Goal: Information Seeking & Learning: Learn about a topic

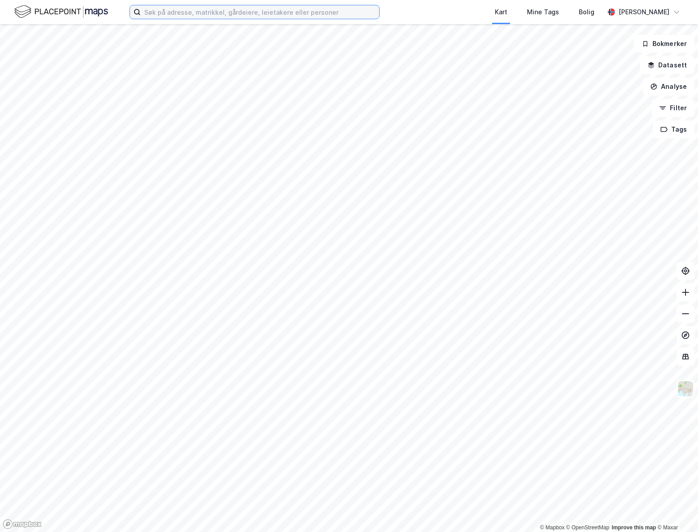
click at [161, 15] on input at bounding box center [260, 11] width 238 height 13
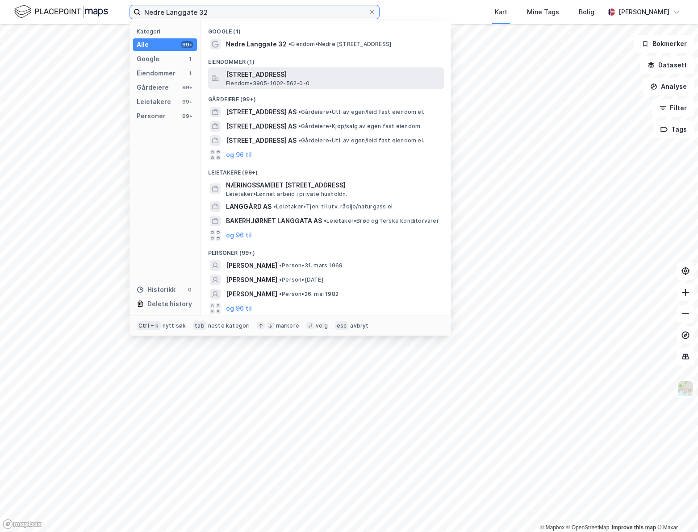
type input "Nedre Langgate 32"
click at [327, 76] on span "[STREET_ADDRESS]" at bounding box center [333, 74] width 214 height 11
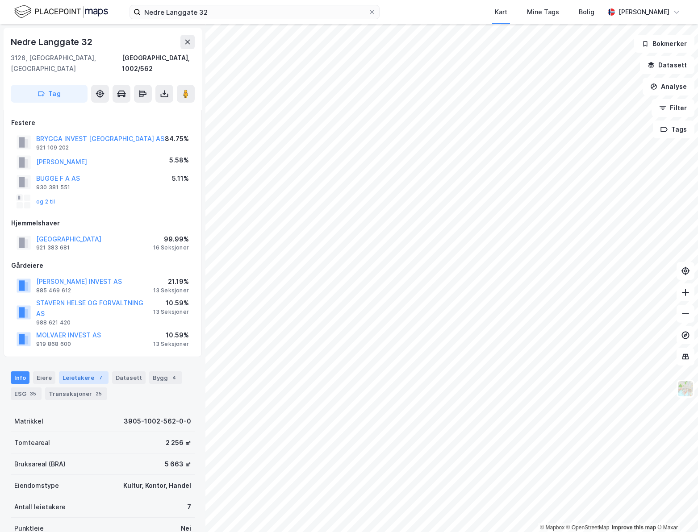
click at [96, 373] on div "7" at bounding box center [100, 377] width 9 height 9
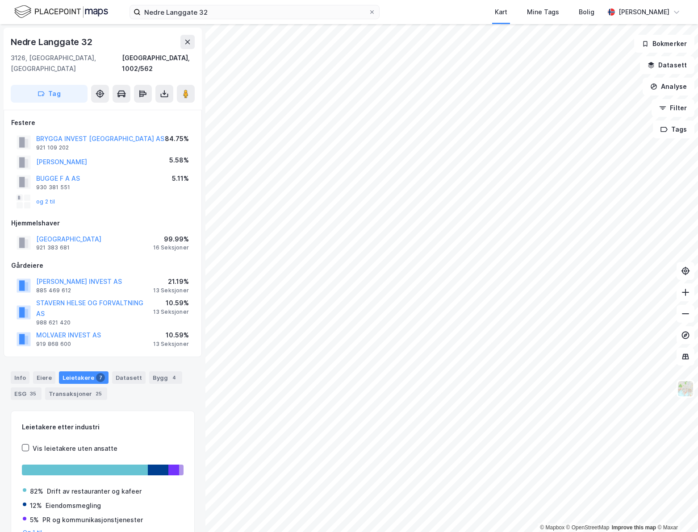
click at [16, 361] on div "Info [PERSON_NAME] 7 Datasett Bygg 4 ESG 35 Transaksjoner 25" at bounding box center [102, 382] width 205 height 43
click at [20, 371] on div "Info" at bounding box center [20, 377] width 19 height 13
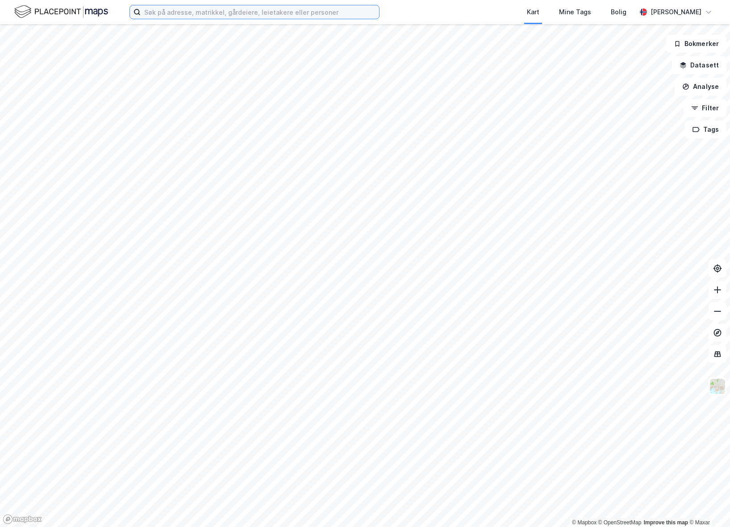
click at [202, 13] on input at bounding box center [260, 11] width 238 height 13
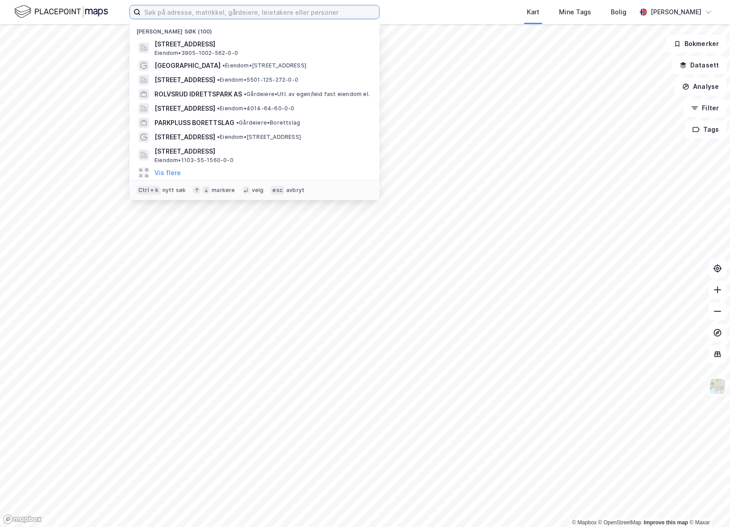
paste input "5501-125/644"
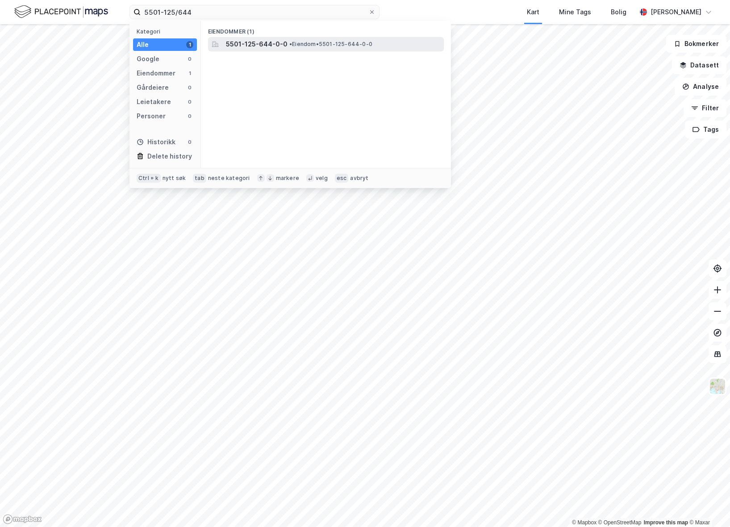
click at [252, 44] on span "5501-125-644-0-0" at bounding box center [257, 44] width 62 height 11
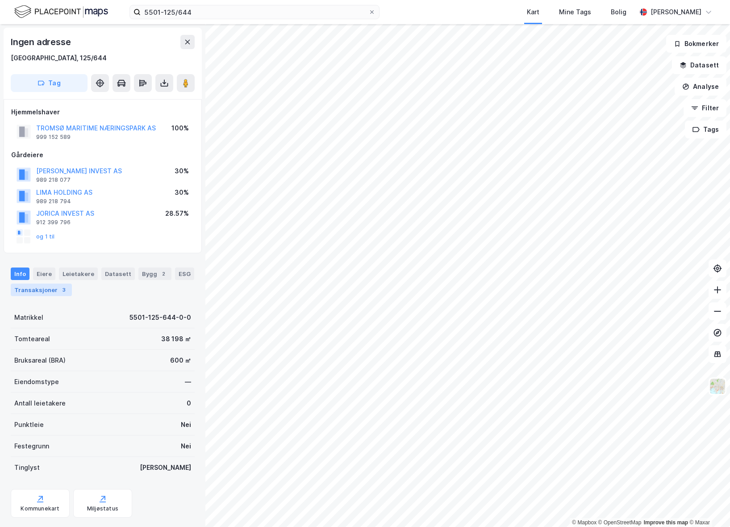
click at [53, 292] on div "Transaksjoner 3" at bounding box center [41, 289] width 61 height 13
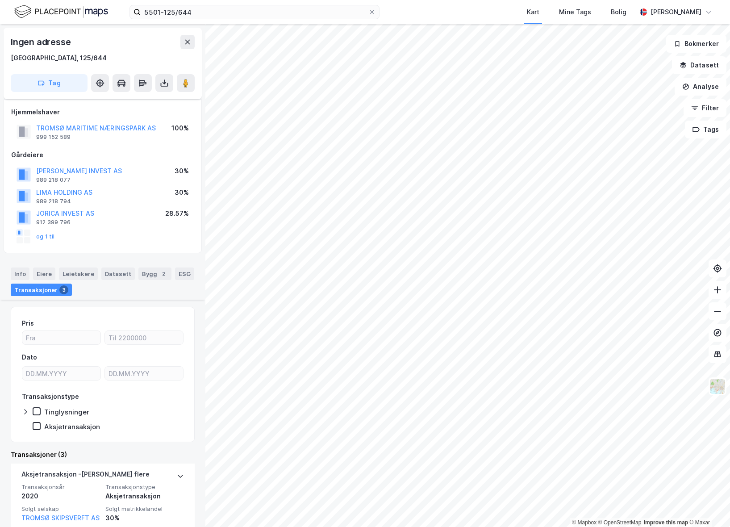
scroll to position [296, 0]
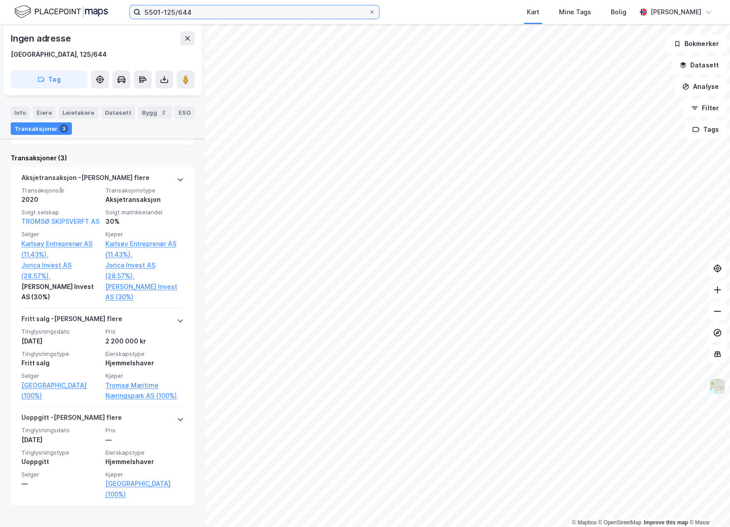
click at [207, 14] on input "5501-125/644" at bounding box center [255, 11] width 228 height 13
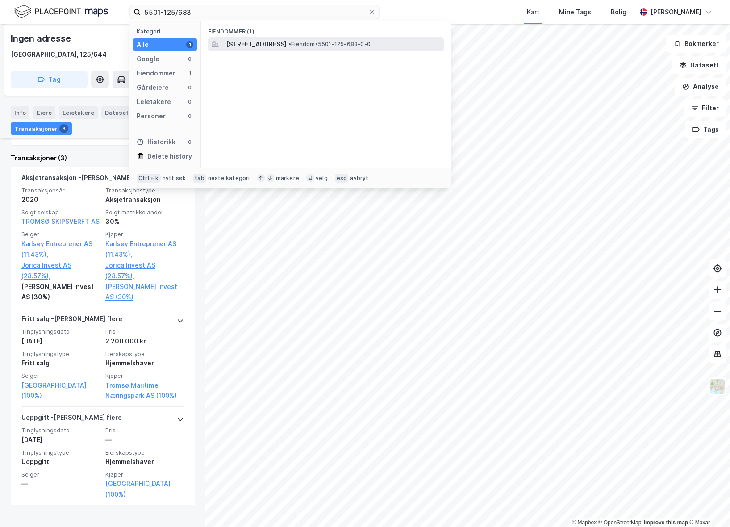
click at [246, 40] on span "Ringvegen 123B, 9018, TROMSØ, TROMSØ" at bounding box center [256, 44] width 61 height 11
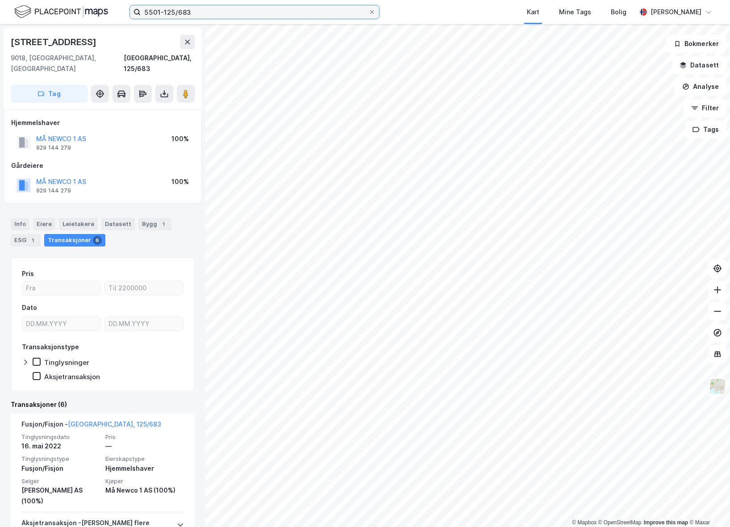
click at [203, 15] on input "5501-125/683" at bounding box center [255, 11] width 228 height 13
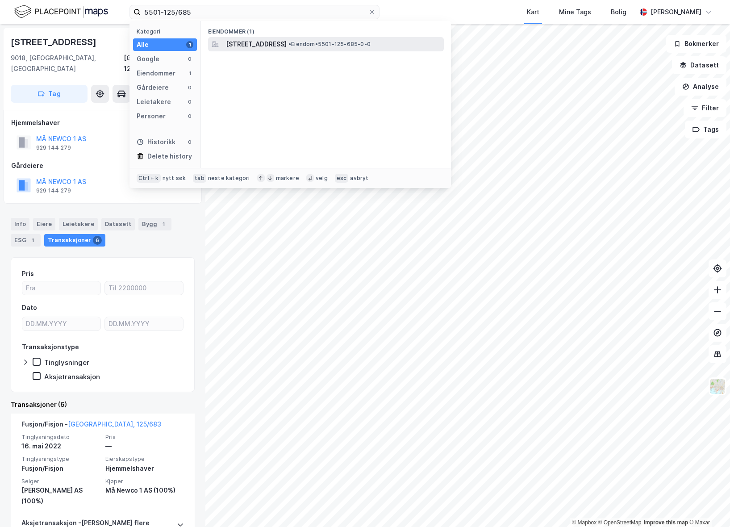
click at [274, 44] on span "Ringvegen 121, 9018, TROMSØ, TROMSØ" at bounding box center [256, 44] width 61 height 11
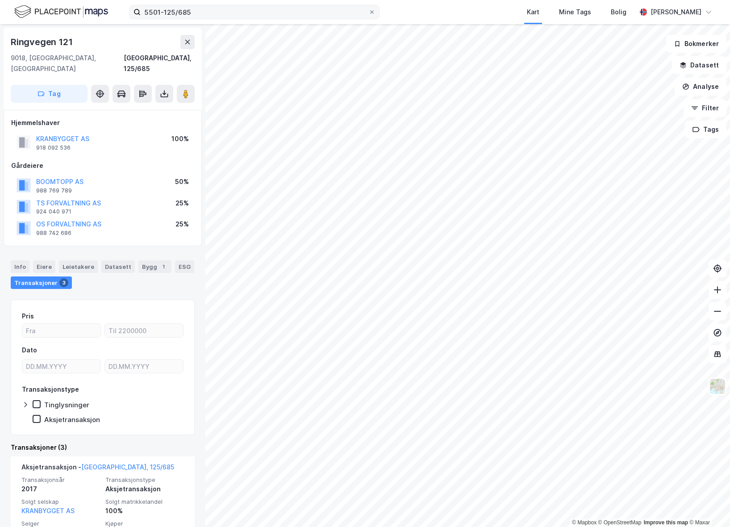
click at [278, 24] on div "5501-125/685 Kart Mine Tags Bolig Astrid Napastaa © Mapbox © OpenStreetMap Impr…" at bounding box center [365, 263] width 730 height 527
click at [261, 13] on input "5501-125/685" at bounding box center [255, 11] width 228 height 13
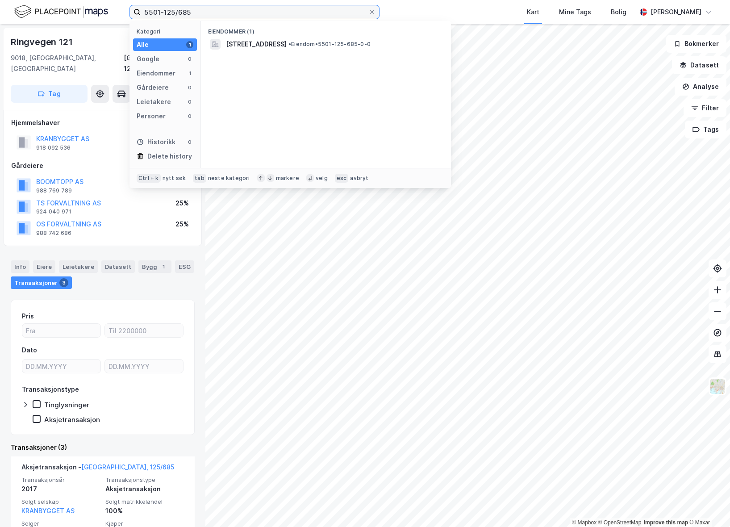
drag, startPoint x: 281, startPoint y: 13, endPoint x: -3, endPoint y: 43, distance: 286.0
click at [0, 43] on html "5501-125/685 Kategori Alle 1 Google 0 Eiendommer 1 Gårdeiere 0 Leietakere 0 Per…" at bounding box center [365, 263] width 730 height 527
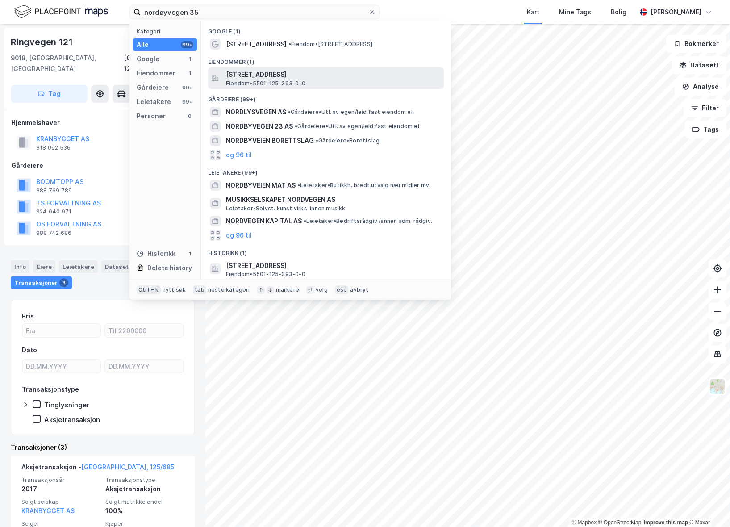
click at [301, 86] on span "Eiendom • 5501-125-393-0-0" at bounding box center [265, 83] width 79 height 7
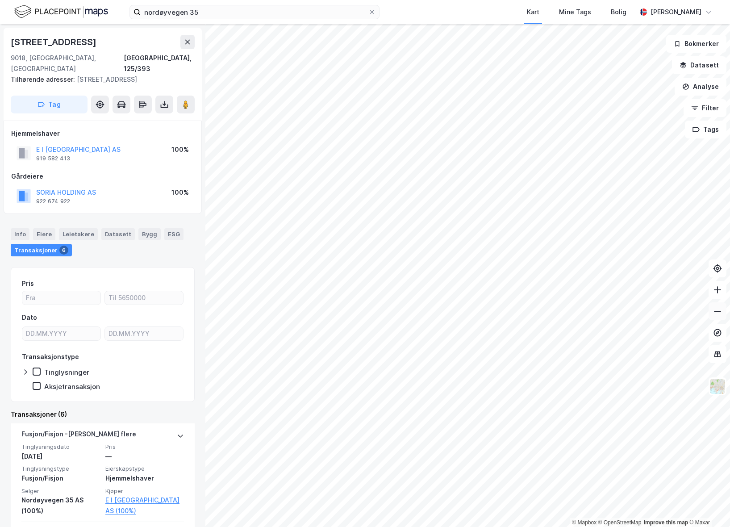
click at [717, 317] on button at bounding box center [718, 311] width 18 height 18
drag, startPoint x: 221, startPoint y: 11, endPoint x: 223, endPoint y: 1, distance: 10.2
click at [220, 11] on input "nordøyvegen 35" at bounding box center [255, 11] width 228 height 13
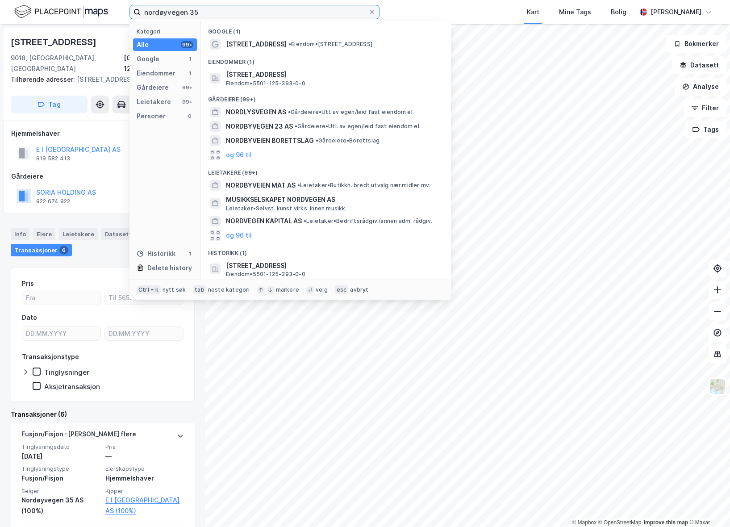
drag, startPoint x: 213, startPoint y: 11, endPoint x: 82, endPoint y: 13, distance: 130.8
click at [82, 13] on div "nordøyvegen 35 Kategori Alle 99+ Google 1 Eiendommer 1 Gårdeiere 99+ Leietakere…" at bounding box center [365, 12] width 730 height 24
click at [413, 14] on div "nordøyvegen 35 Kategori Alle 99+ Google 1 Eiendommer 1 Gårdeiere 99+ Leietakere…" at bounding box center [365, 12] width 730 height 24
drag, startPoint x: 233, startPoint y: 8, endPoint x: 26, endPoint y: 25, distance: 206.9
click at [26, 25] on div "nordøyvegen 35 Kategori Alle 99+ Google 1 Eiendommer 1 Gårdeiere 99+ Leietakere…" at bounding box center [365, 263] width 730 height 527
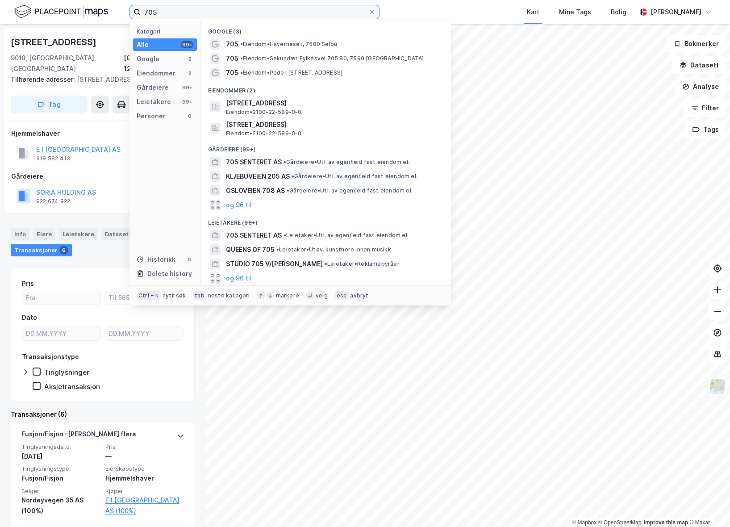
click at [146, 8] on input "705" at bounding box center [255, 11] width 228 height 13
click at [144, 10] on input "705" at bounding box center [255, 11] width 228 height 13
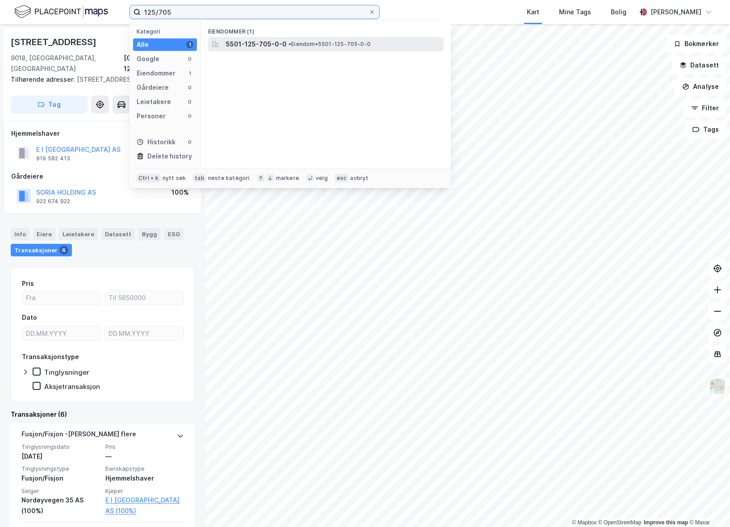
type input "125/705"
click at [262, 49] on span "5501-125-705-0-0" at bounding box center [256, 44] width 61 height 11
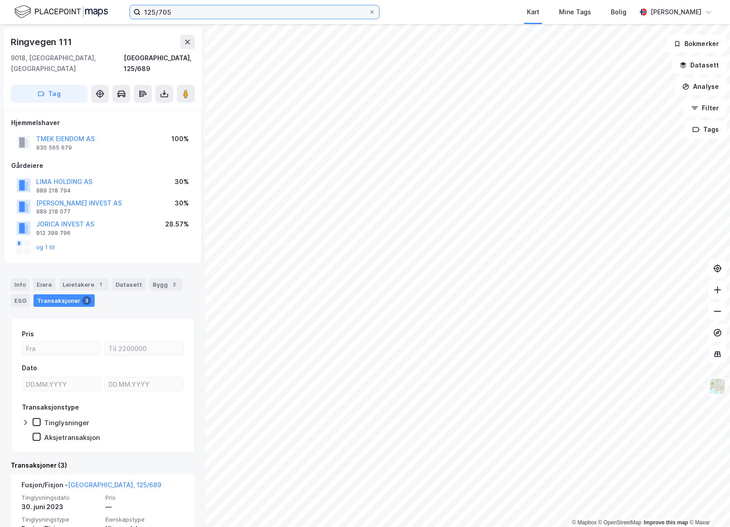
click at [190, 17] on input "125/705" at bounding box center [255, 11] width 228 height 13
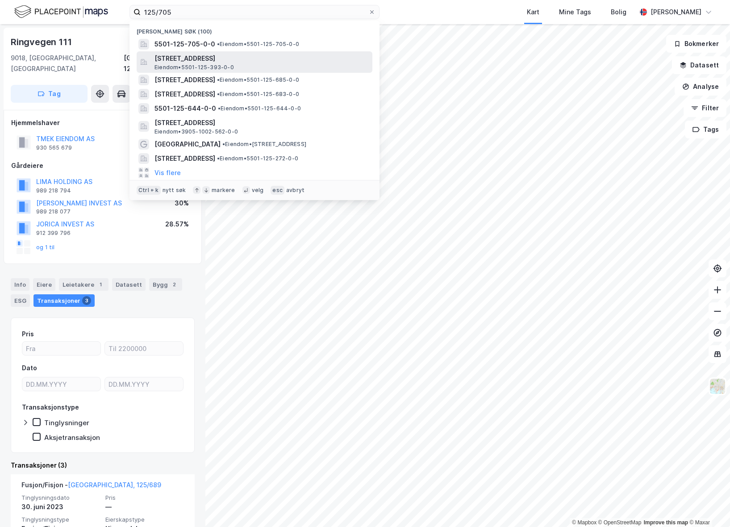
click at [233, 55] on span "Nordøyvegen 35, 9018, TROMSØ, TROMSØ" at bounding box center [261, 58] width 214 height 11
